Goal: Task Accomplishment & Management: Use online tool/utility

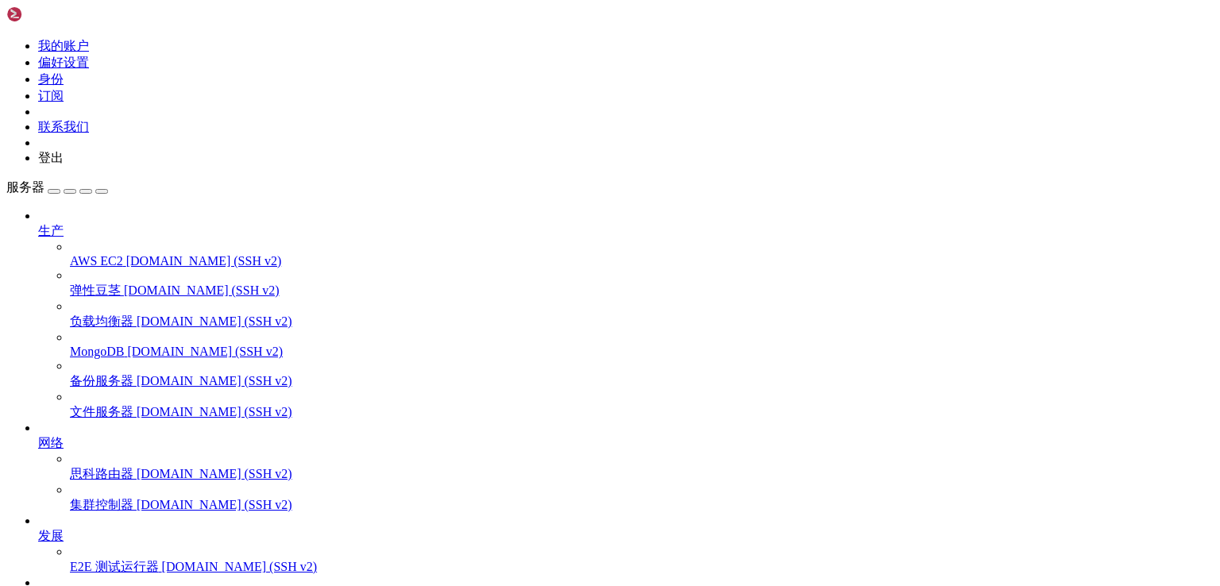
scroll to position [6, 2]
click at [319, 134] on div at bounding box center [610, 293] width 1220 height 586
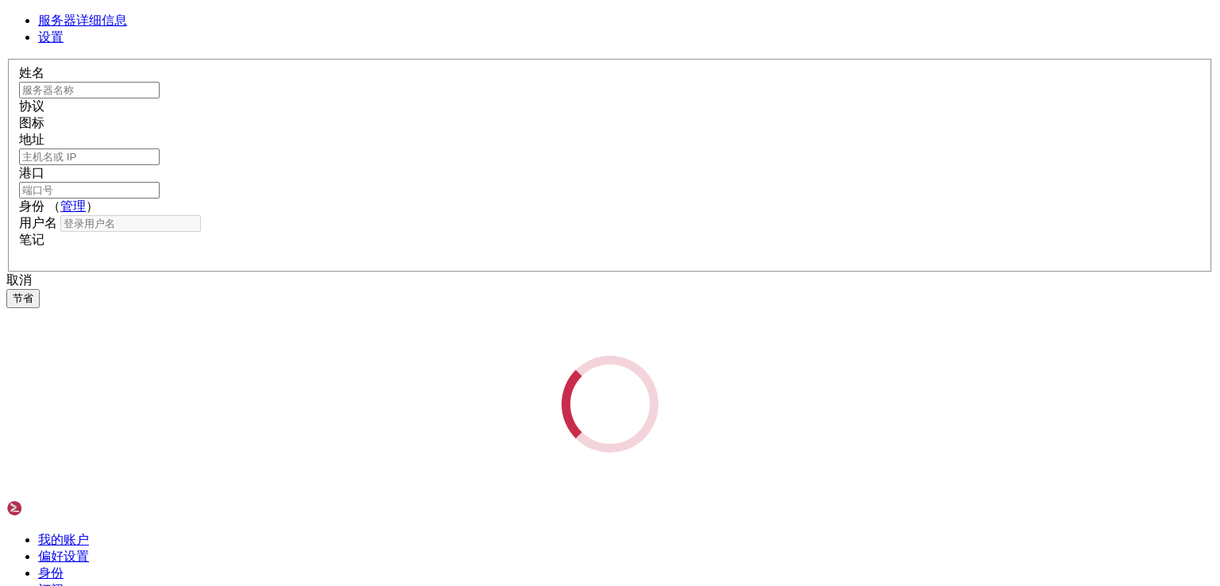
type input "聪-钱包"
type input "[TECHNICAL_ID]"
type input "22"
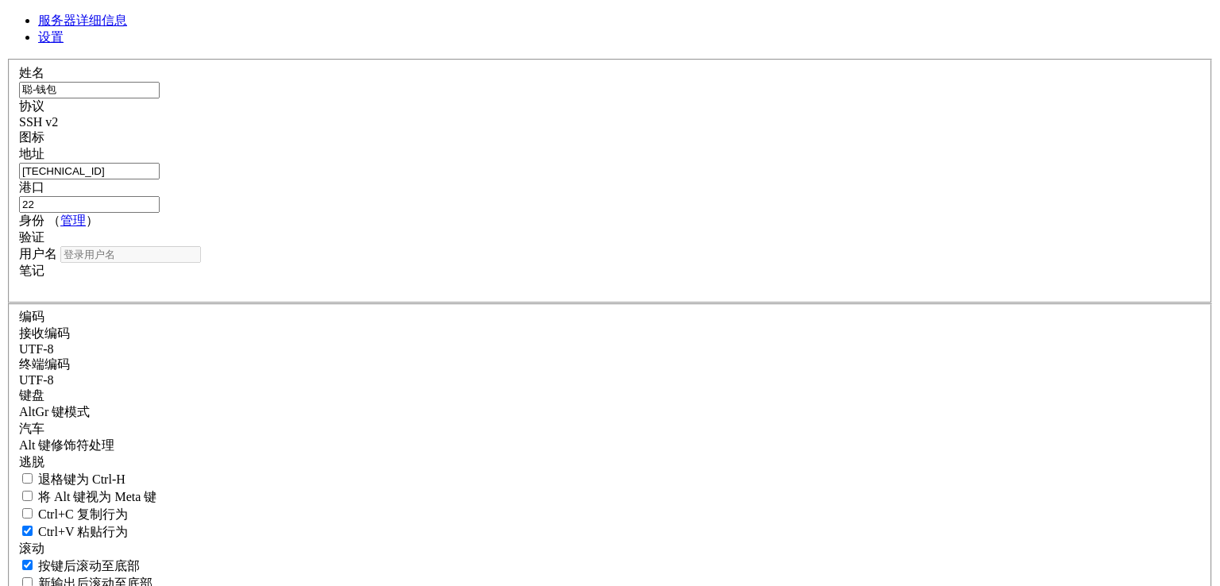
type input "root"
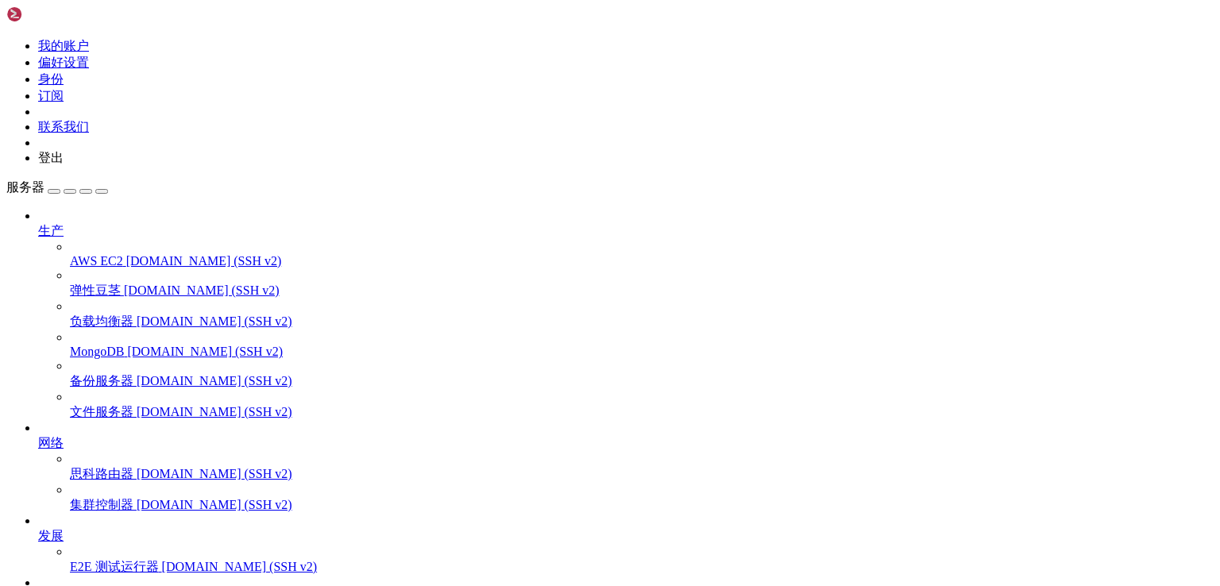
drag, startPoint x: 411, startPoint y: 1242, endPoint x: 703, endPoint y: 1138, distance: 310.1
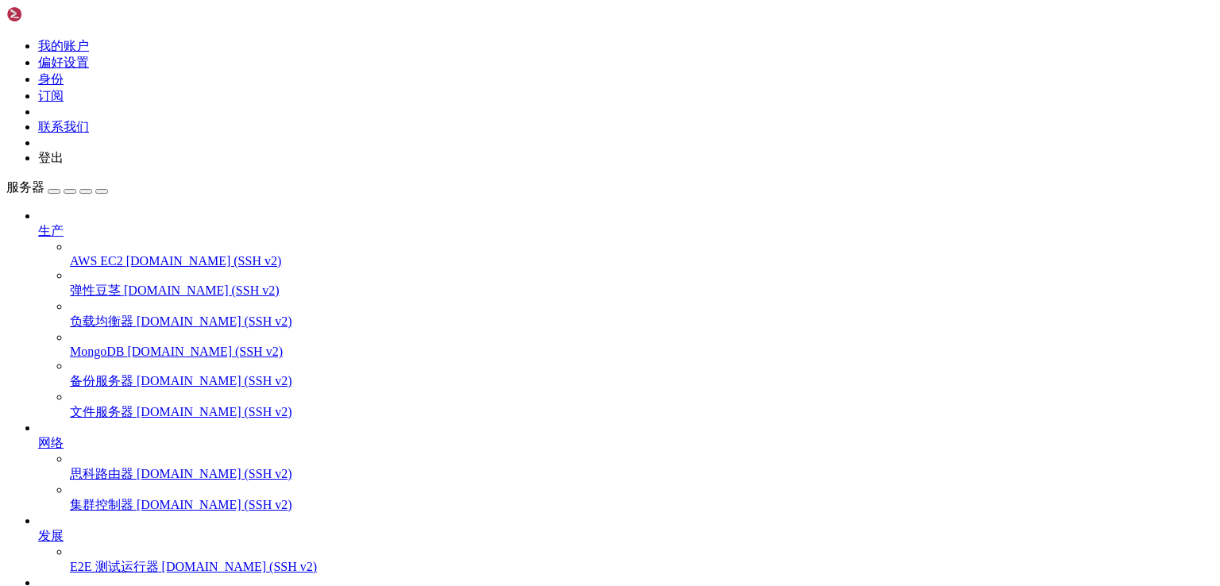
drag, startPoint x: 314, startPoint y: 1317, endPoint x: 253, endPoint y: 1322, distance: 60.6
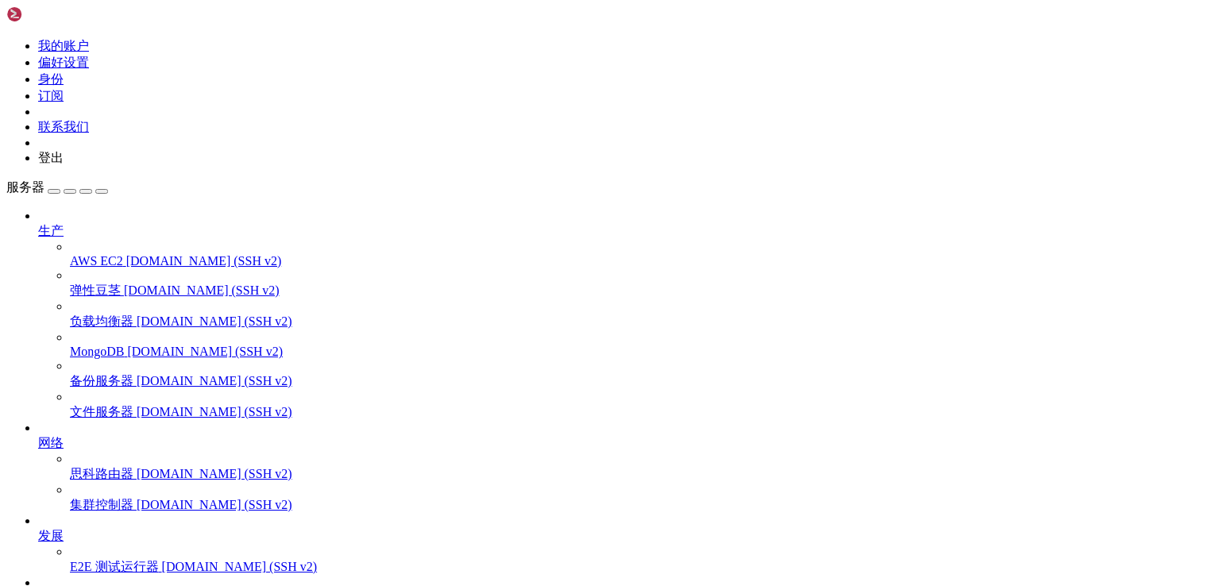
drag, startPoint x: 114, startPoint y: 1183, endPoint x: 365, endPoint y: 1189, distance: 251.1
